Goal: Task Accomplishment & Management: Complete application form

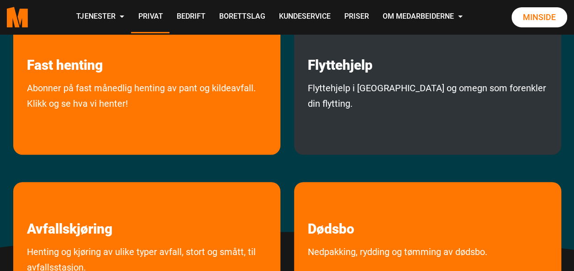
scroll to position [228, 0]
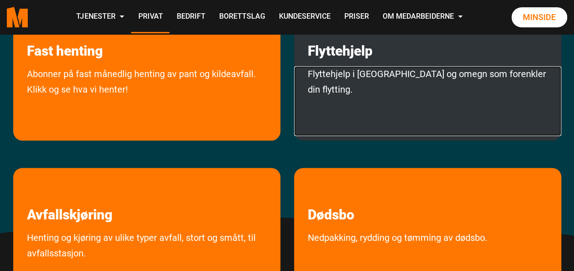
click at [425, 94] on link "Flyttehjelp i Oslo og omegn som forenkler din flytting." at bounding box center [427, 101] width 267 height 70
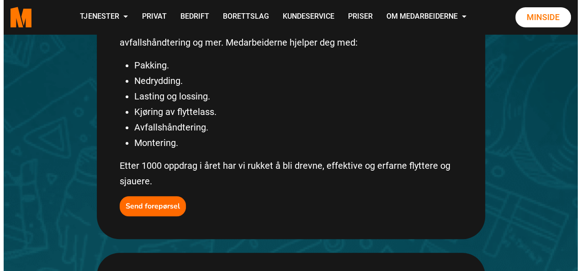
scroll to position [274, 0]
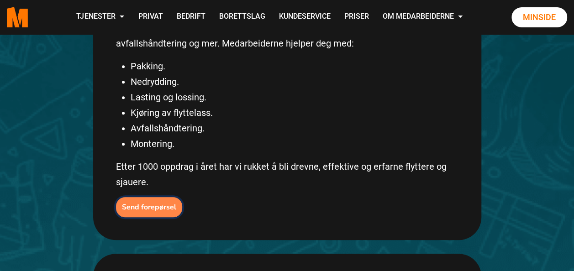
click at [149, 202] on b "Send forepørsel" at bounding box center [149, 207] width 54 height 10
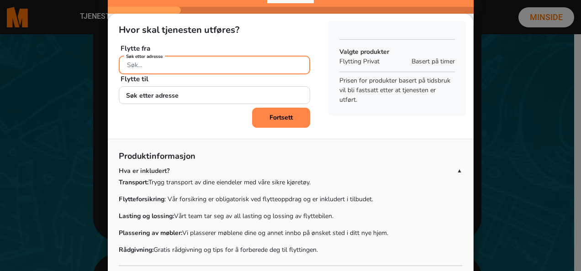
click at [150, 65] on div "Søk etter adresse" at bounding box center [214, 64] width 191 height 16
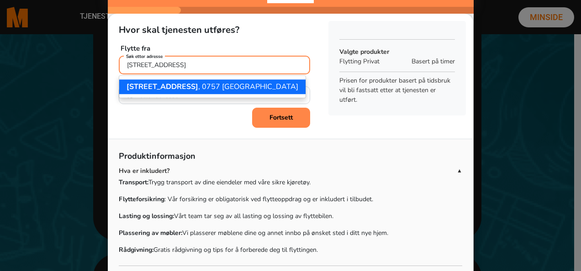
click at [192, 84] on ngb-highlight "[STREET_ADDRESS]" at bounding box center [212, 87] width 172 height 10
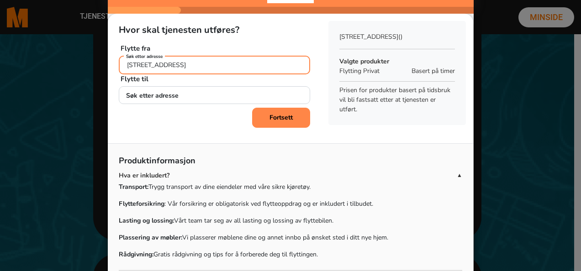
type input "[STREET_ADDRESS]"
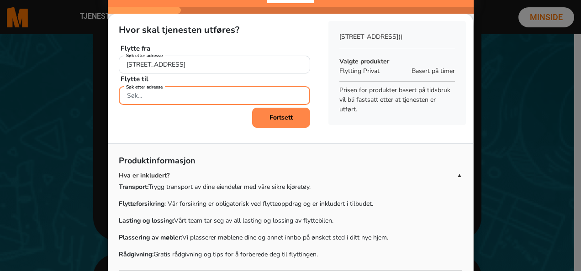
click at [161, 94] on div "Søk etter adresse" at bounding box center [214, 94] width 191 height 16
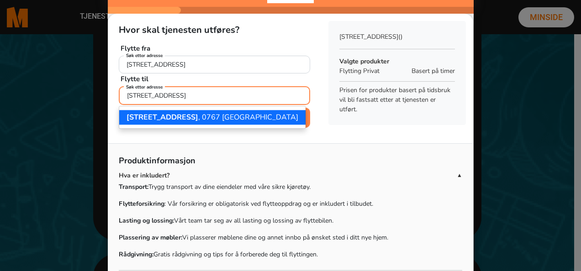
click at [173, 118] on span "[STREET_ADDRESS]" at bounding box center [162, 117] width 72 height 10
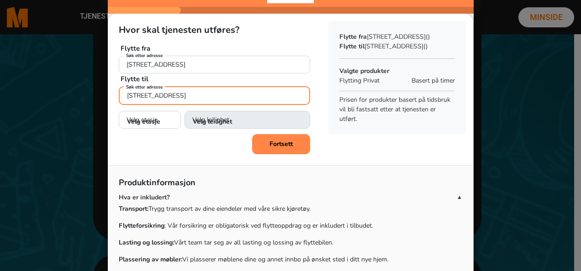
type input "[STREET_ADDRESS]"
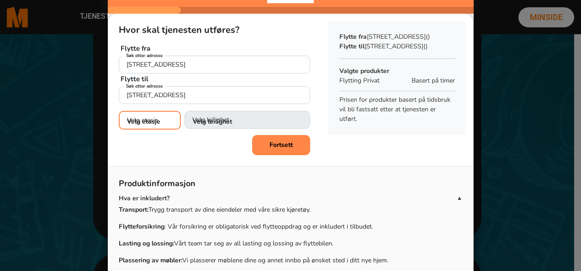
click at [134, 119] on select "Velg etasje 1. etasje 2. etasje 3. etasje 4. etasje" at bounding box center [150, 120] width 62 height 19
select select "02"
click at [119, 111] on select "Velg etasje 1. etasje 2. etasje 3. etasje 4. etasje" at bounding box center [150, 120] width 62 height 19
select select
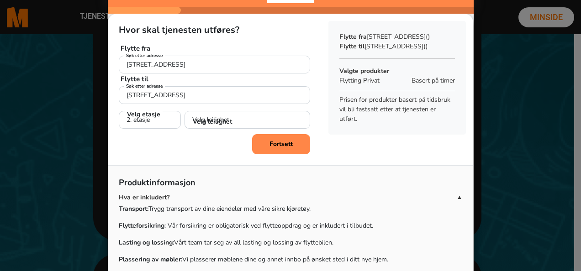
click at [278, 144] on b "Fortsett" at bounding box center [280, 144] width 23 height 9
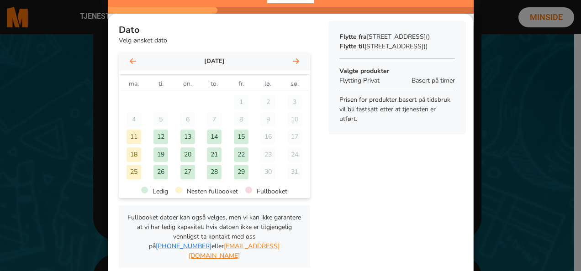
click at [293, 60] on icon at bounding box center [296, 61] width 6 height 7
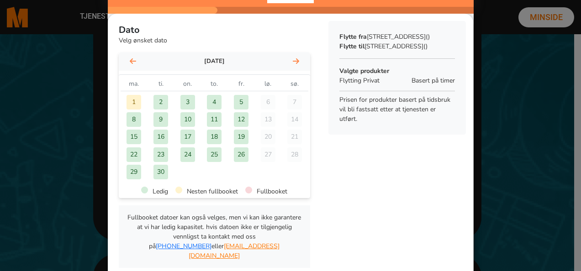
click at [235, 97] on div "5" at bounding box center [241, 102] width 15 height 15
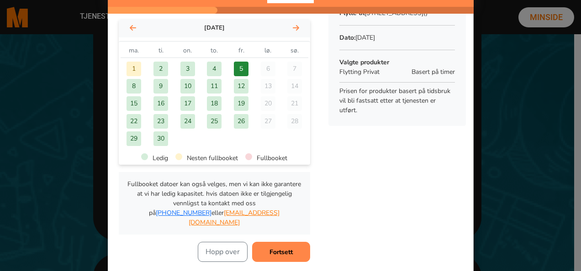
scroll to position [46, 0]
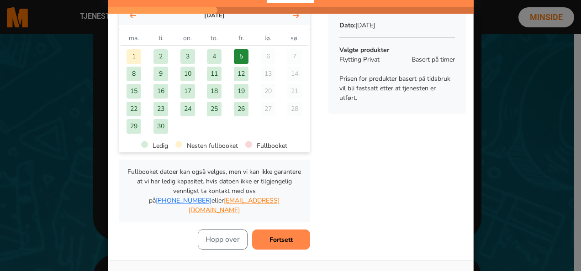
click at [272, 236] on b "Fortsett" at bounding box center [280, 240] width 23 height 9
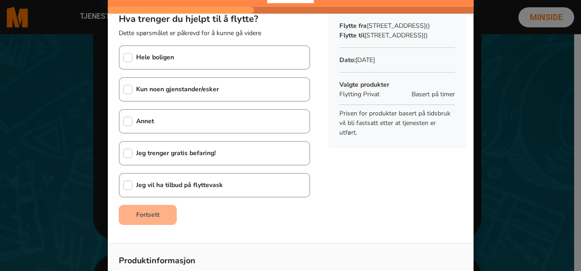
scroll to position [0, 0]
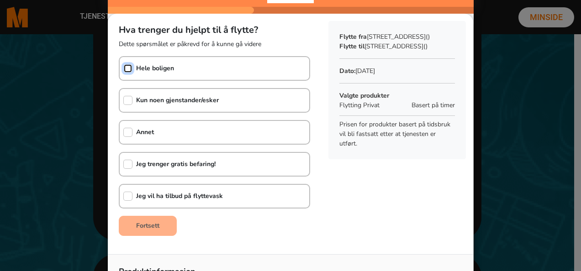
click at [123, 68] on input "checkbox" at bounding box center [127, 68] width 9 height 9
checkbox input "true"
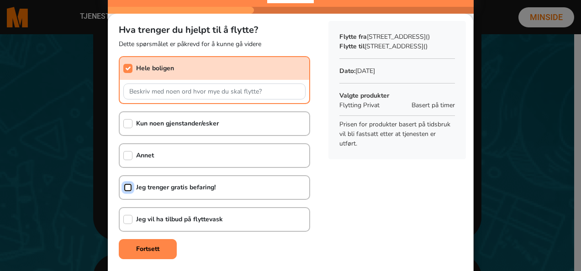
click at [123, 187] on input "checkbox" at bounding box center [127, 187] width 9 height 9
checkbox input "true"
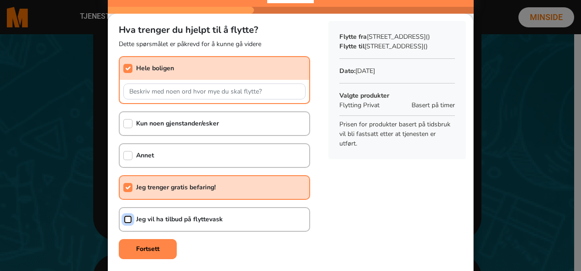
click at [124, 219] on input "checkbox" at bounding box center [127, 219] width 9 height 9
checkbox input "true"
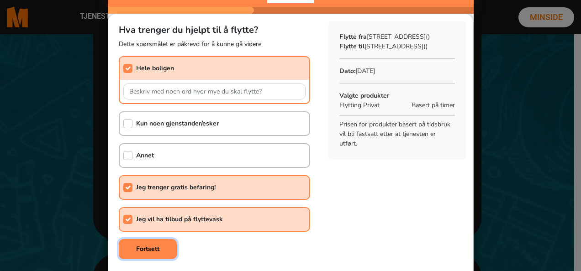
click at [140, 246] on b "Fortsett" at bounding box center [147, 249] width 23 height 9
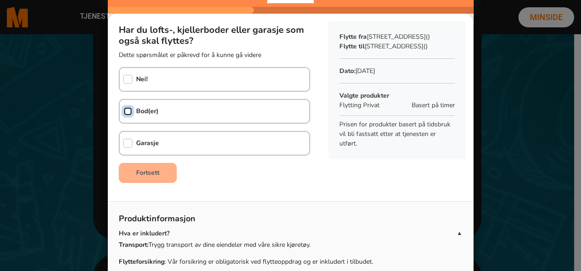
click at [124, 109] on input "checkbox" at bounding box center [127, 111] width 9 height 9
checkbox input "true"
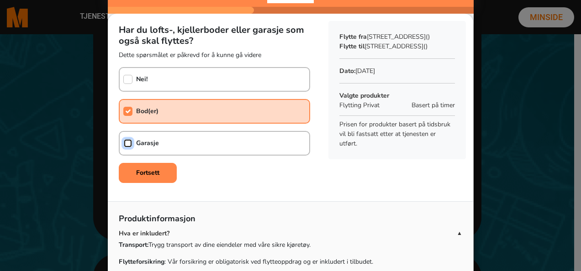
click at [126, 142] on input "checkbox" at bounding box center [127, 143] width 9 height 9
checkbox input "true"
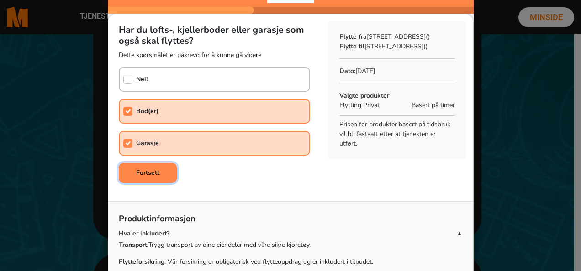
click at [138, 170] on b "Fortsett" at bounding box center [147, 172] width 23 height 9
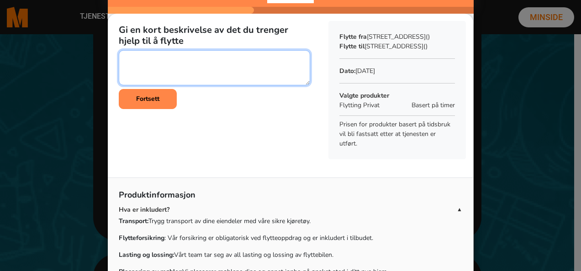
click at [122, 58] on textarea at bounding box center [214, 67] width 191 height 35
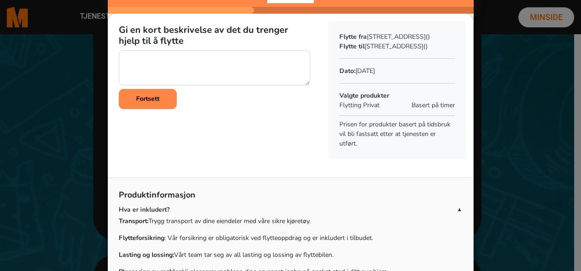
click at [153, 116] on div "Gi en kort beskrivelse av det du trenger hjelp til å flytte Fortsett" at bounding box center [214, 90] width 213 height 153
drag, startPoint x: 153, startPoint y: 116, endPoint x: 199, endPoint y: 137, distance: 50.3
click at [199, 137] on div "Gi en kort beskrivelse av det du trenger hjelp til å flytte Fortsett" at bounding box center [214, 90] width 213 height 153
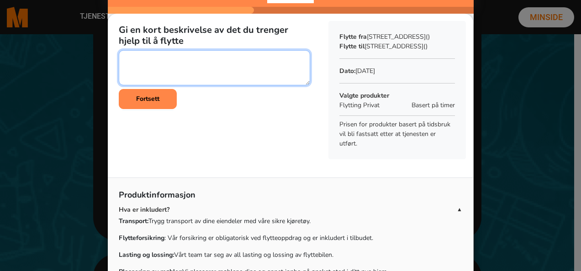
click at [132, 56] on textarea at bounding box center [214, 67] width 191 height 35
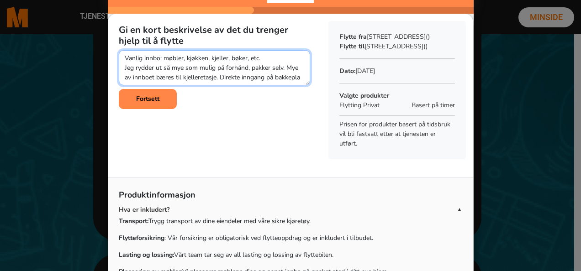
scroll to position [6, 0]
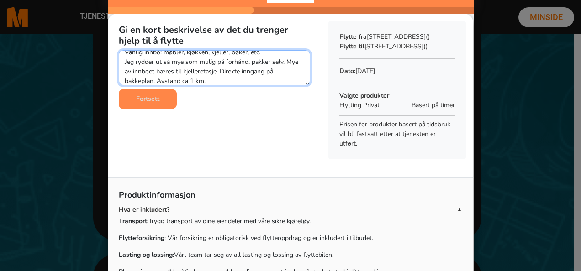
type textarea "Vanlig innbo: møbler, kjøkken, kjeller, bøker, etc. Jeg rydder ut så mye som mu…"
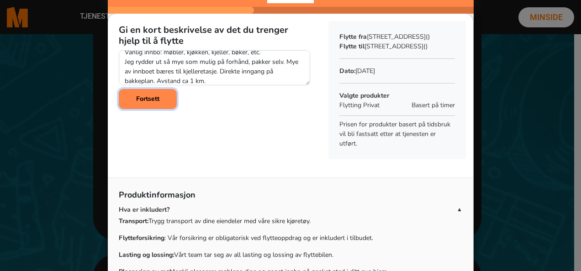
click at [139, 96] on b "Fortsett" at bounding box center [147, 99] width 23 height 9
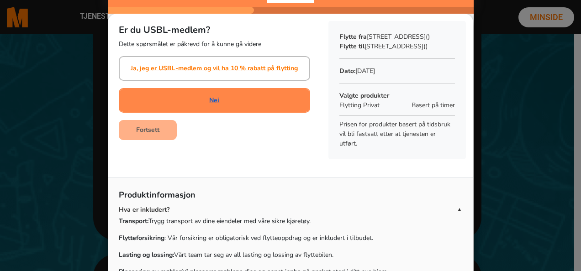
click at [211, 101] on link "Nei" at bounding box center [214, 100] width 10 height 10
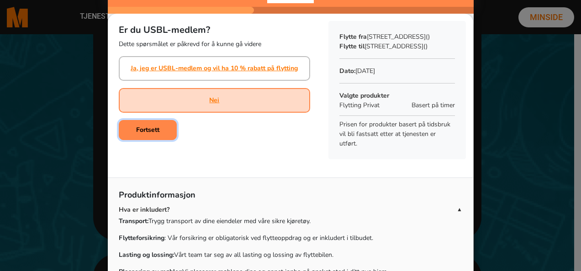
click at [151, 130] on b "Fortsett" at bounding box center [147, 130] width 23 height 9
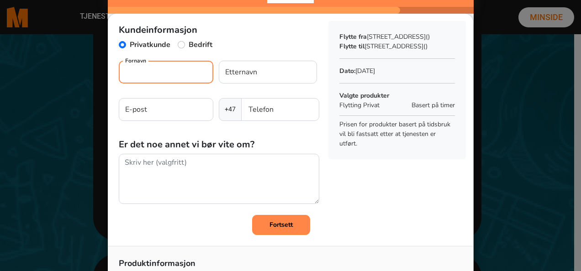
click at [174, 73] on input "Fornavn" at bounding box center [166, 72] width 95 height 23
type input "[PERSON_NAME]"
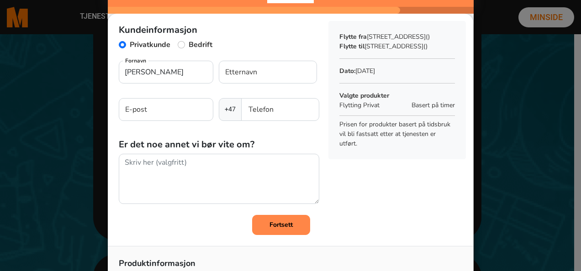
type input "Falkum"
type input "[EMAIL_ADDRESS][DOMAIN_NAME]"
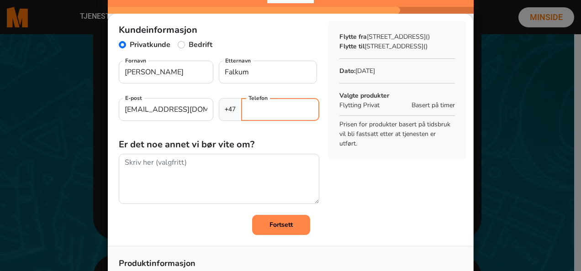
type input "91694242"
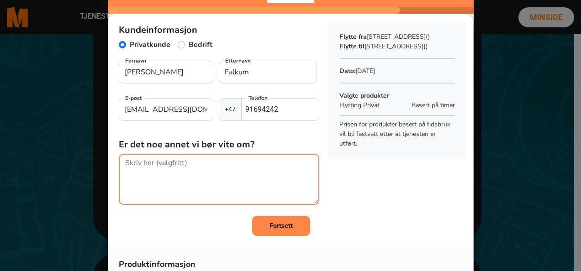
click at [184, 166] on textarea at bounding box center [219, 179] width 200 height 51
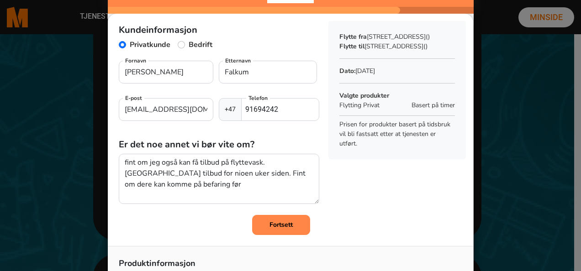
click at [215, 264] on p "Produktinformasjon" at bounding box center [290, 265] width 343 height 16
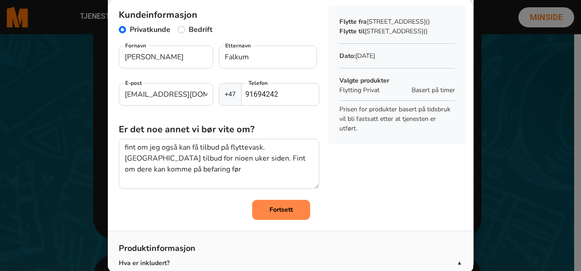
scroll to position [16, 0]
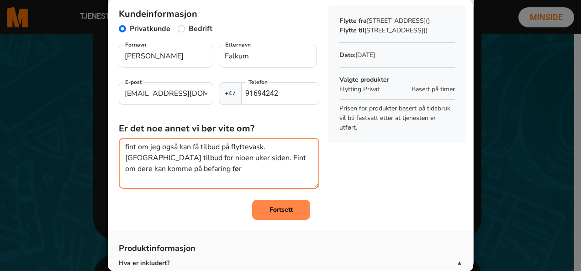
click at [184, 169] on textarea "fint om jeg også kan få tilbud på flyttevask. [GEOGRAPHIC_DATA] tilbud for nioe…" at bounding box center [219, 163] width 200 height 51
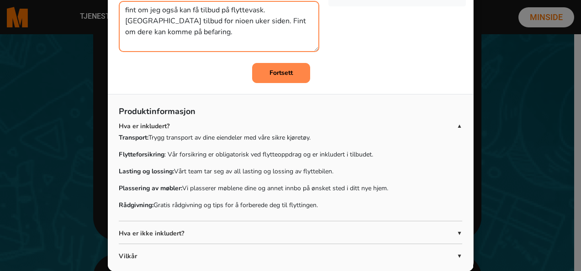
scroll to position [150, 0]
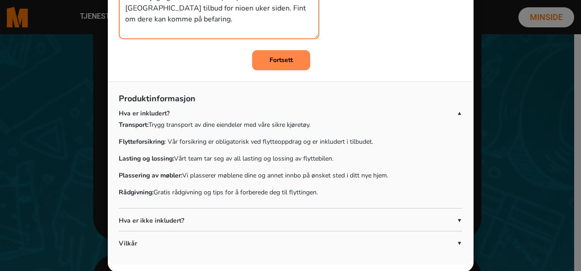
type textarea "fint om jeg også kan få tilbud på flyttevask. [GEOGRAPHIC_DATA] tilbud for nioe…"
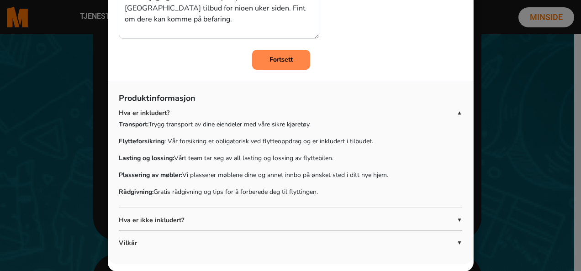
scroll to position [149, 0]
click at [273, 56] on b "Fortsett" at bounding box center [280, 60] width 23 height 9
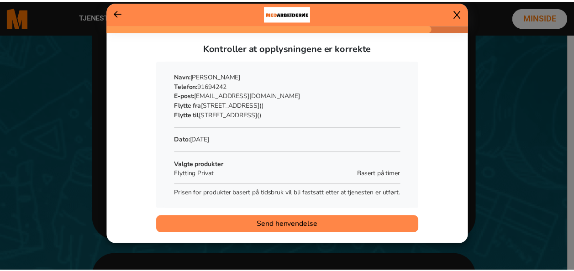
scroll to position [0, 0]
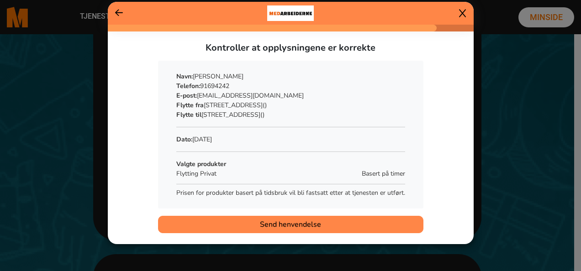
click at [300, 222] on span "Send henvendelse" at bounding box center [290, 224] width 61 height 11
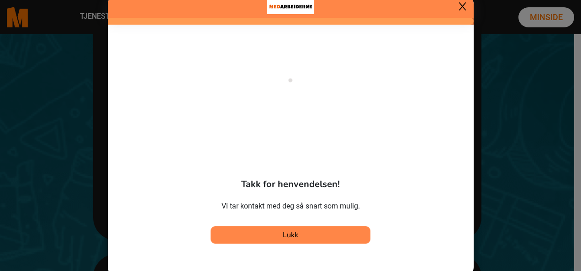
click at [286, 233] on span "Lukk" at bounding box center [291, 235] width 16 height 10
